Goal: Task Accomplishment & Management: Manage account settings

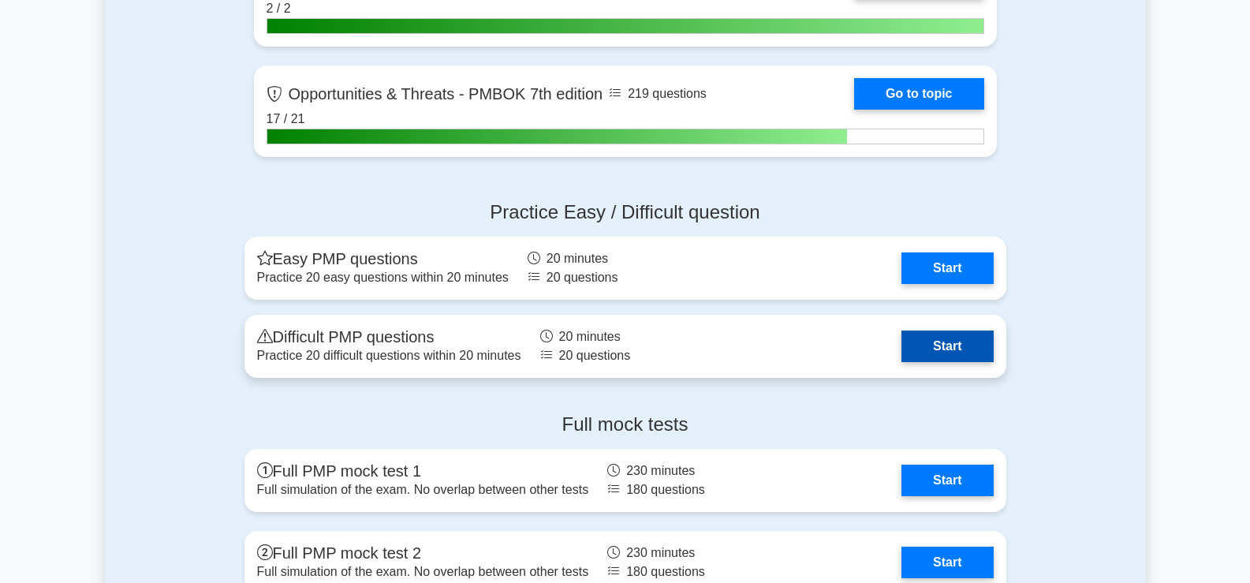
scroll to position [5048, 0]
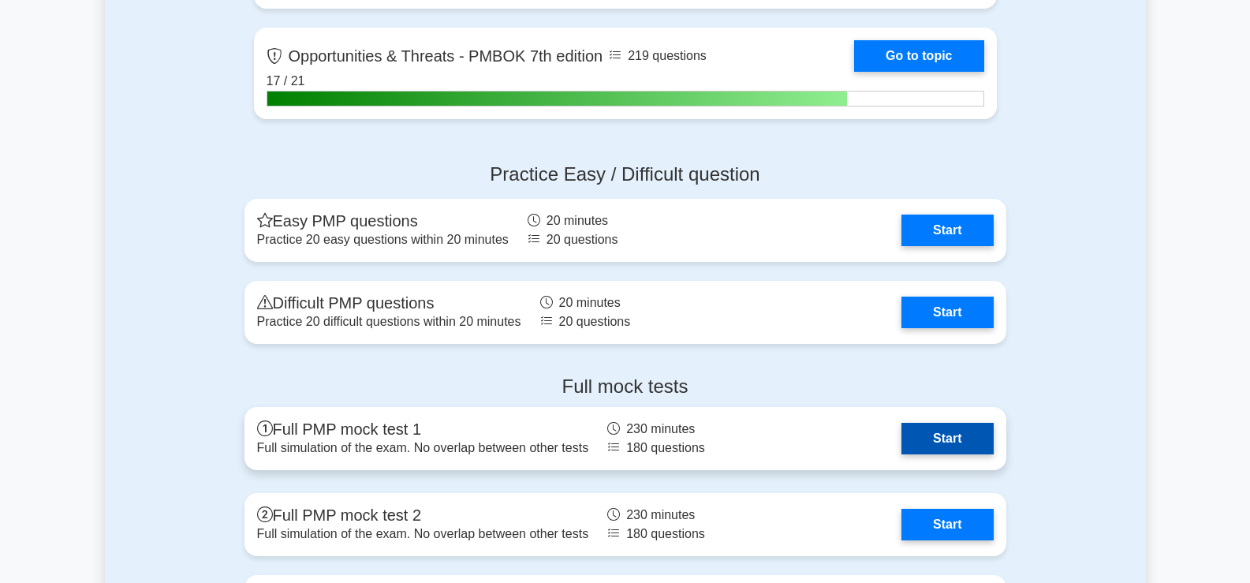
click at [902, 437] on link "Start" at bounding box center [948, 439] width 92 height 32
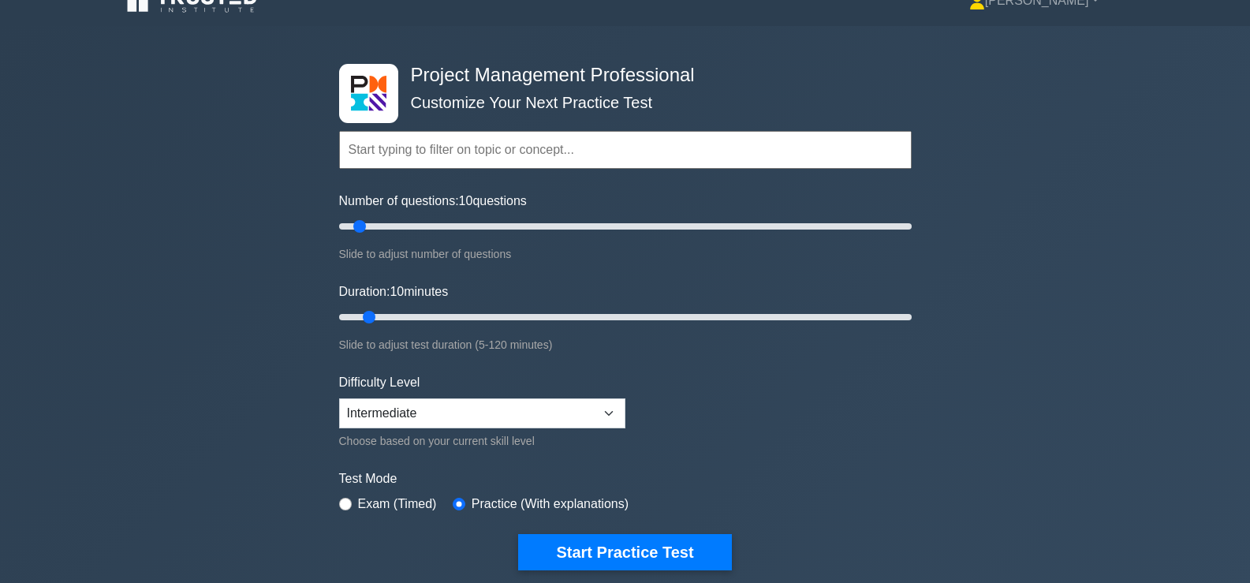
scroll to position [0, 0]
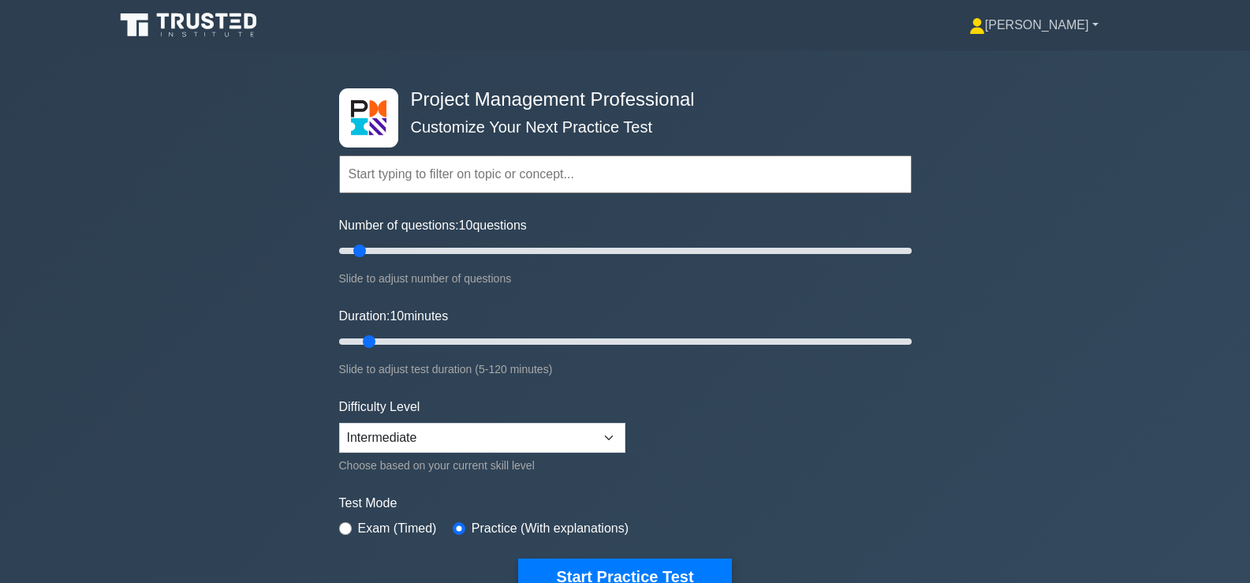
click at [1075, 29] on link "[PERSON_NAME]" at bounding box center [1034, 25] width 205 height 32
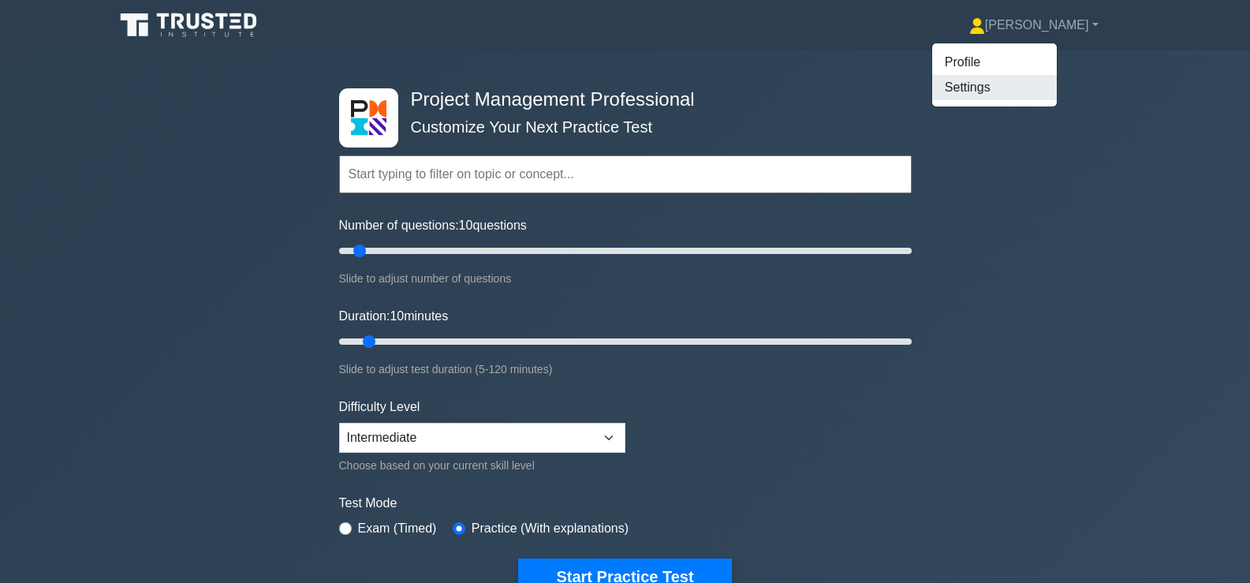
click at [1033, 95] on link "Settings" at bounding box center [994, 87] width 125 height 25
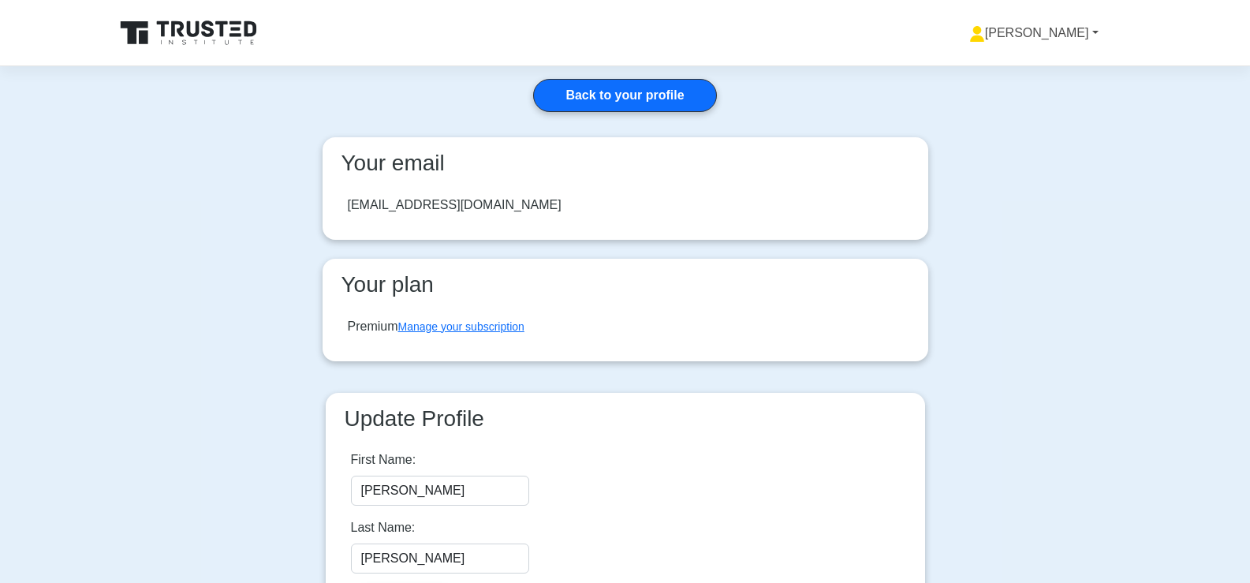
click at [1066, 36] on link "[PERSON_NAME]" at bounding box center [1034, 33] width 205 height 32
click at [1057, 72] on link "Profile" at bounding box center [994, 70] width 125 height 25
click at [624, 92] on link "Back to your profile" at bounding box center [624, 95] width 183 height 33
